Goal: Obtain resource: Download file/media

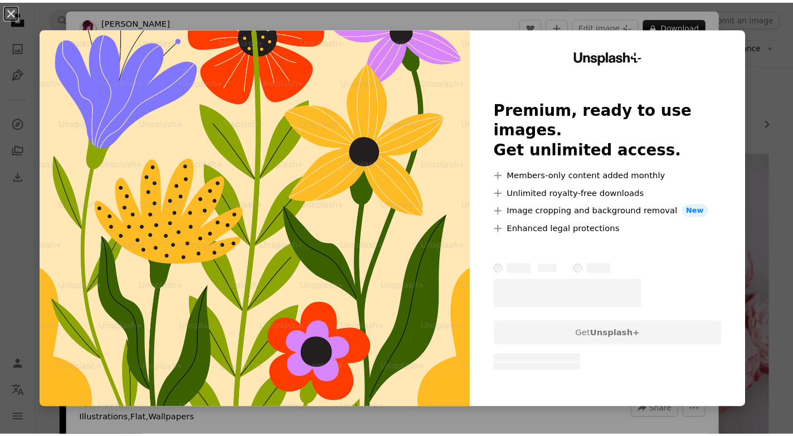
scroll to position [446, 0]
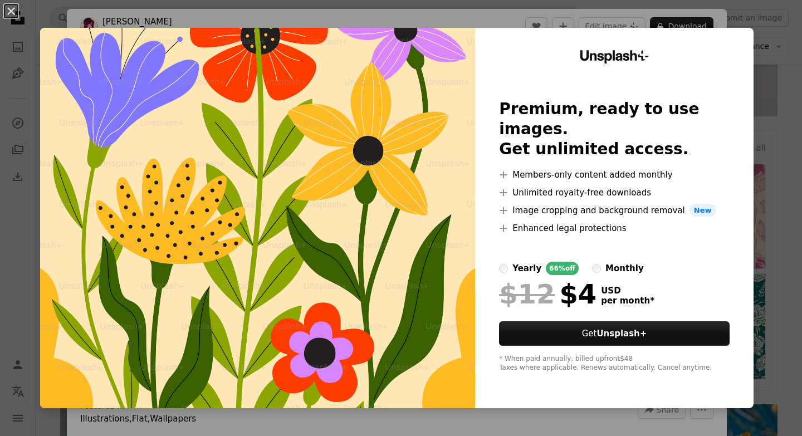
click at [383, 272] on img at bounding box center [257, 218] width 435 height 380
drag, startPoint x: 673, startPoint y: 9, endPoint x: 438, endPoint y: 89, distance: 248.9
click at [437, 89] on img at bounding box center [257, 218] width 435 height 380
click at [739, 36] on div "Unsplash+ Premium, ready to use images. Get unlimited access. A plus sign Membe…" at bounding box center [614, 218] width 279 height 380
click at [270, 64] on img at bounding box center [257, 218] width 435 height 380
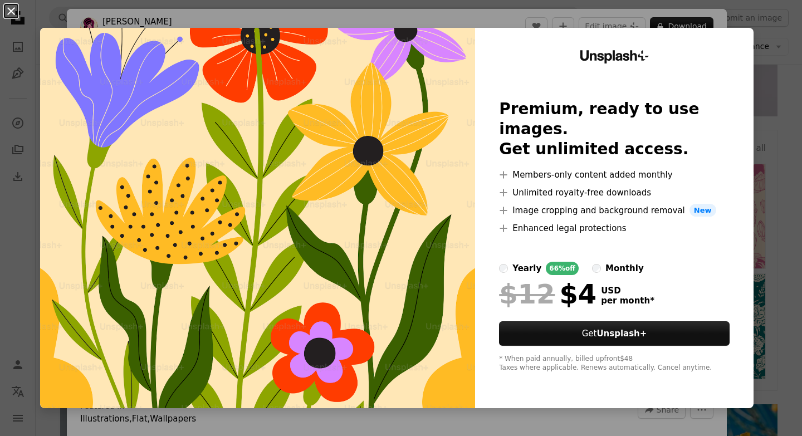
click at [10, 8] on button "An X shape" at bounding box center [10, 10] width 13 height 13
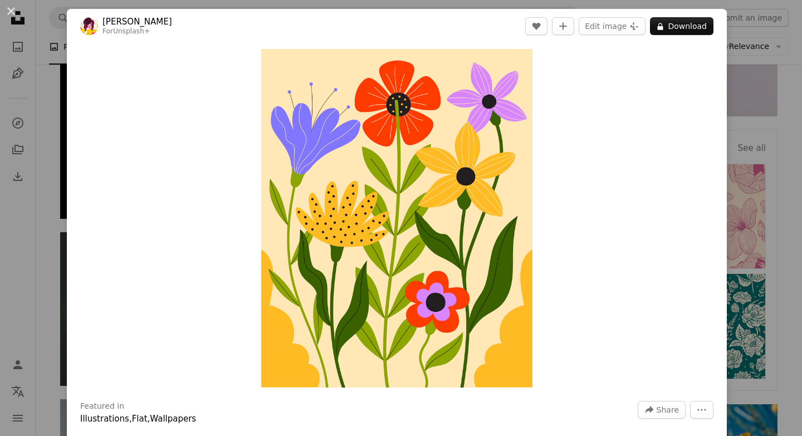
click at [773, 113] on div "An X shape Yeti Iglesias For Unsplash+ A heart A plus sign Edit image Plus sign…" at bounding box center [401, 218] width 802 height 436
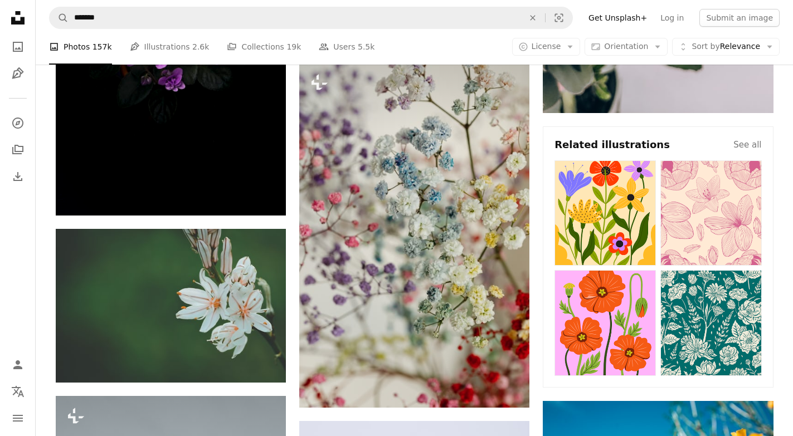
scroll to position [446, 0]
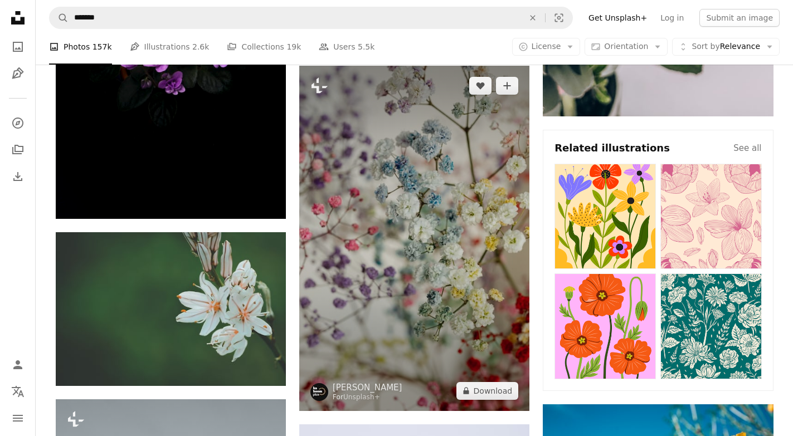
click at [379, 256] on img at bounding box center [414, 238] width 230 height 345
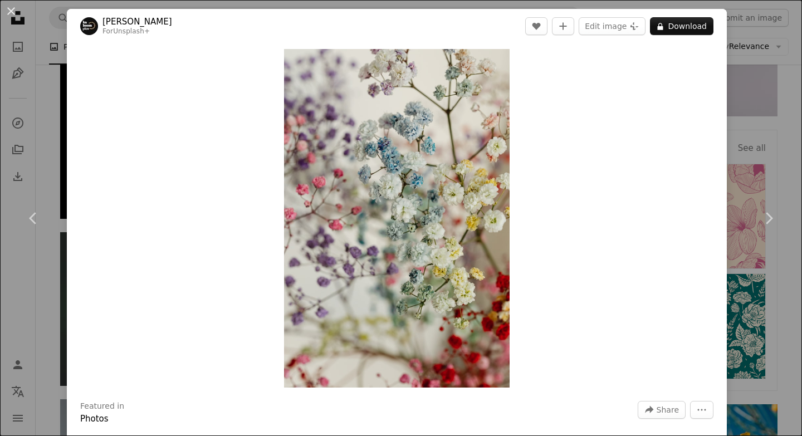
drag, startPoint x: 789, startPoint y: 175, endPoint x: 723, endPoint y: 124, distance: 83.7
click at [758, 131] on div "An X shape Chevron left Chevron right [PERSON_NAME] For Unsplash+ A heart A plu…" at bounding box center [401, 218] width 802 height 436
